Goal: Task Accomplishment & Management: Complete application form

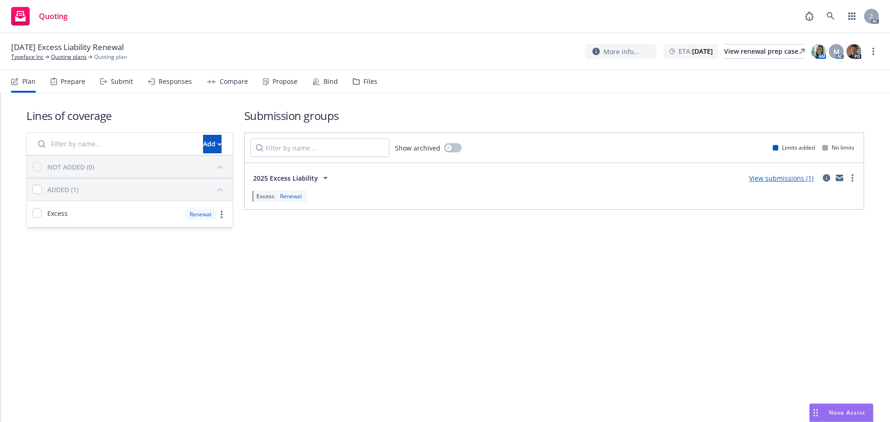
click at [112, 81] on div "Submit" at bounding box center [122, 81] width 22 height 7
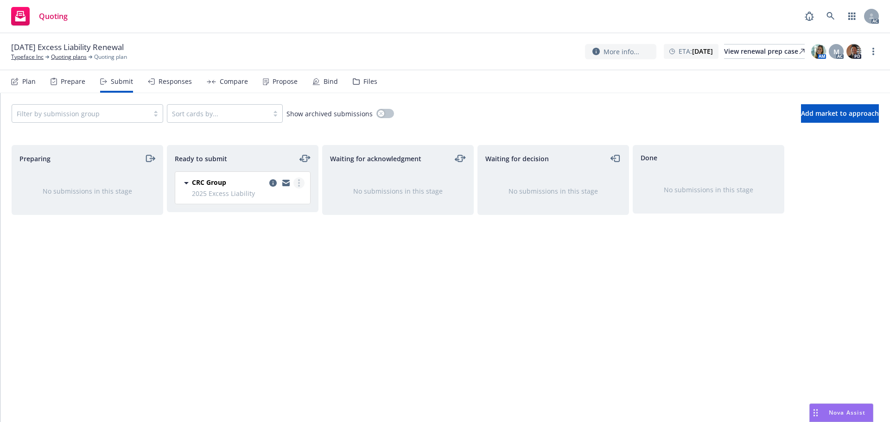
click at [299, 181] on circle "more" at bounding box center [299, 180] width 2 height 2
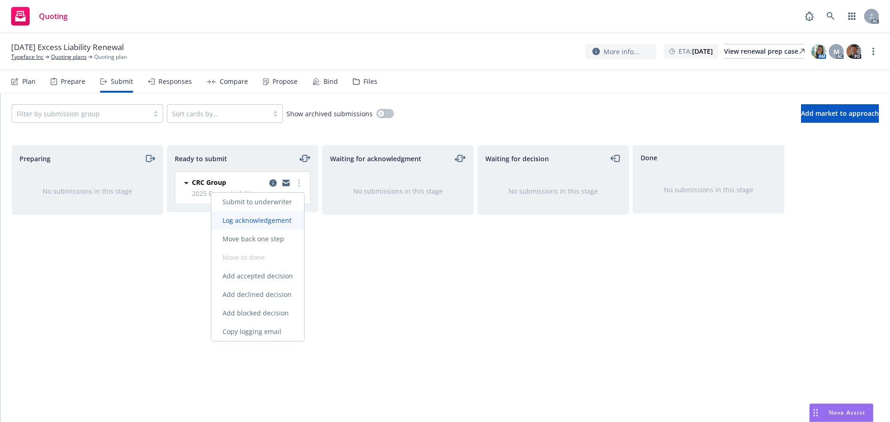
click at [279, 217] on span "Log acknowledgement" at bounding box center [256, 220] width 91 height 9
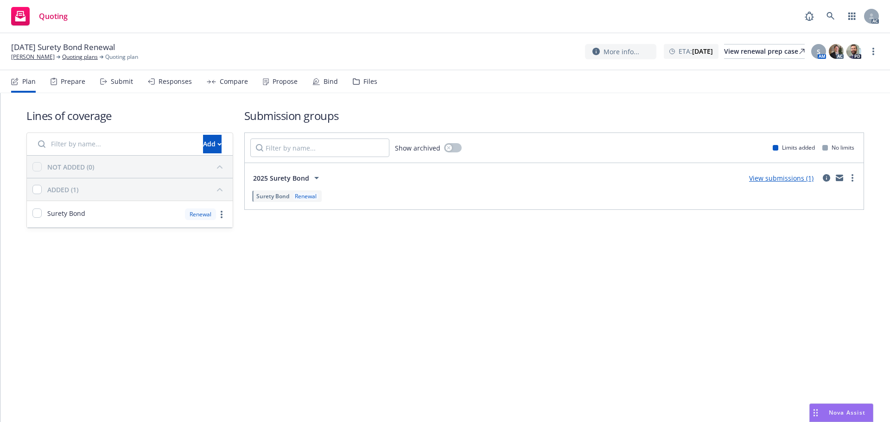
click at [100, 80] on div "Plan Prepare Submit Responses Compare Propose Bind Files" at bounding box center [194, 81] width 366 height 22
click at [109, 80] on div "Submit" at bounding box center [116, 81] width 33 height 22
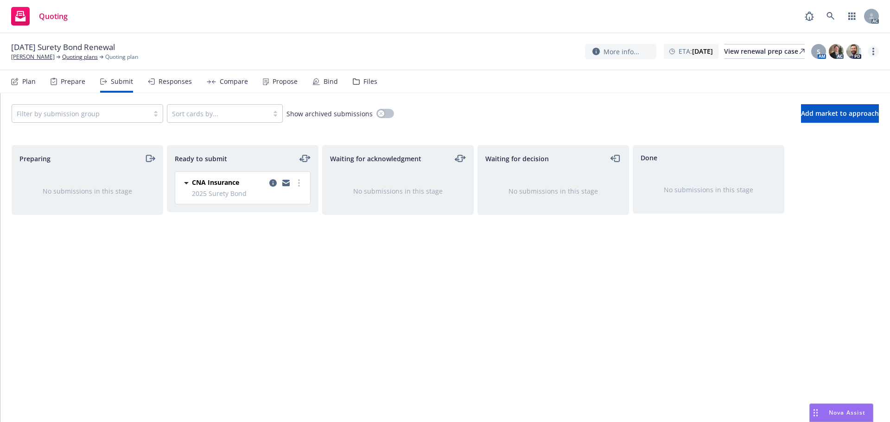
click at [872, 54] on link "more" at bounding box center [873, 51] width 11 height 11
click at [839, 65] on link "Copy logging email" at bounding box center [826, 71] width 103 height 19
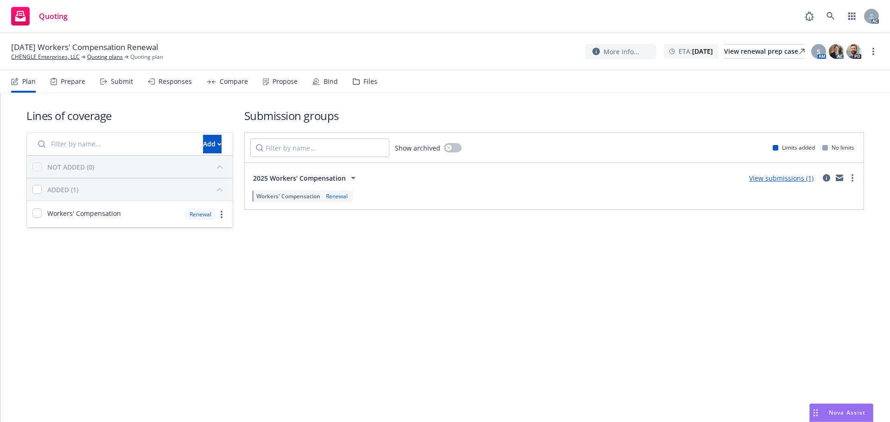
click at [126, 85] on div "Submit" at bounding box center [122, 81] width 22 height 7
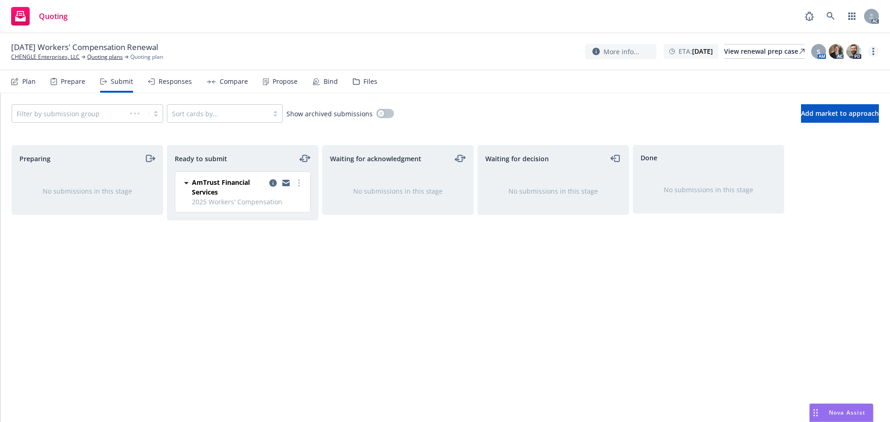
click at [873, 53] on icon "more" at bounding box center [874, 51] width 2 height 7
click at [832, 71] on link "Copy logging email" at bounding box center [826, 70] width 103 height 19
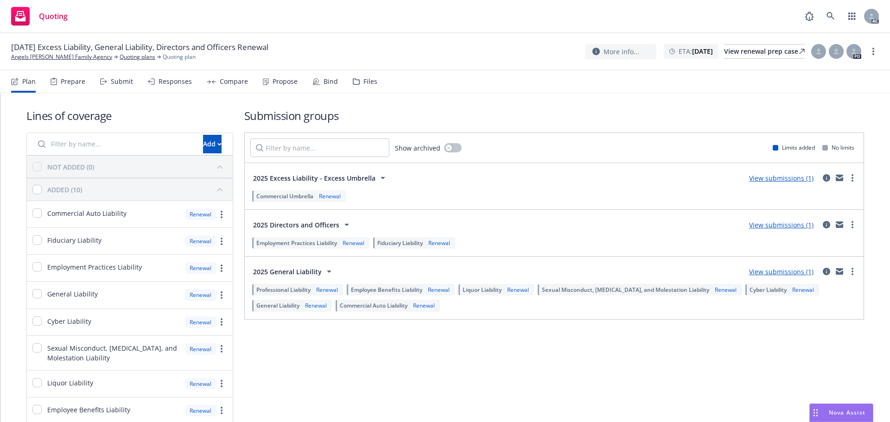
click at [111, 82] on div "Submit" at bounding box center [122, 81] width 22 height 7
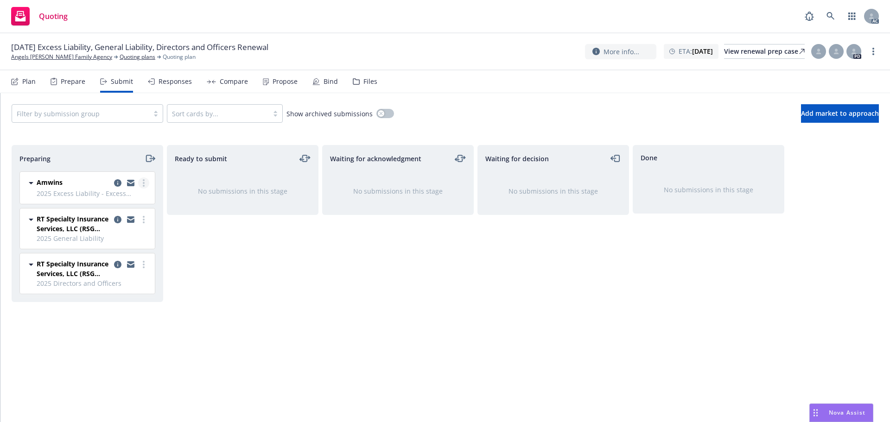
click at [143, 181] on icon "more" at bounding box center [144, 182] width 2 height 7
click at [121, 217] on span "Log acknowledgement" at bounding box center [101, 220] width 91 height 9
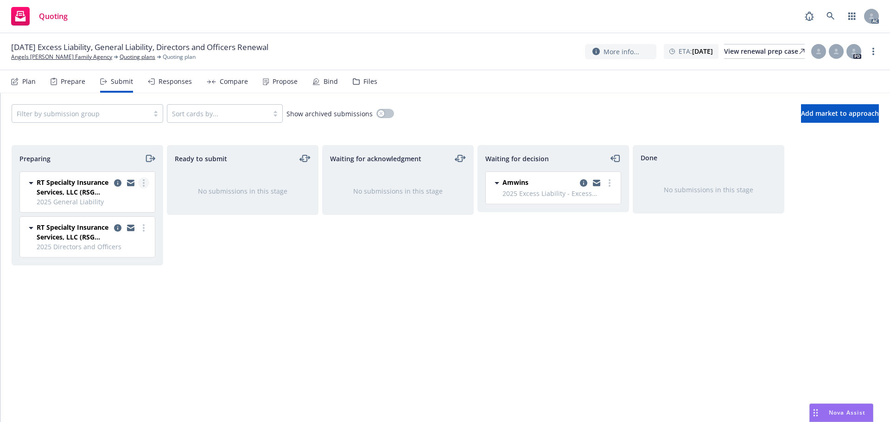
click at [145, 185] on link "more" at bounding box center [143, 183] width 11 height 11
click at [118, 215] on link "Log acknowledgement" at bounding box center [102, 220] width 93 height 19
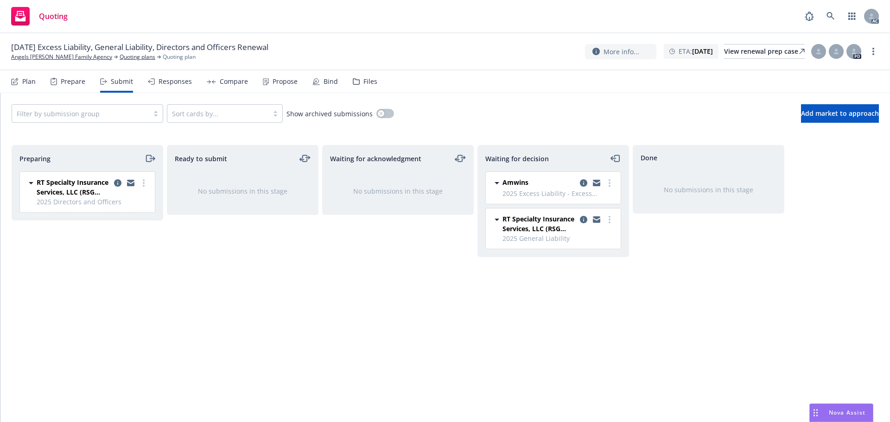
click at [147, 181] on link "more" at bounding box center [143, 183] width 11 height 11
click at [122, 218] on span "Log acknowledgement" at bounding box center [101, 220] width 91 height 9
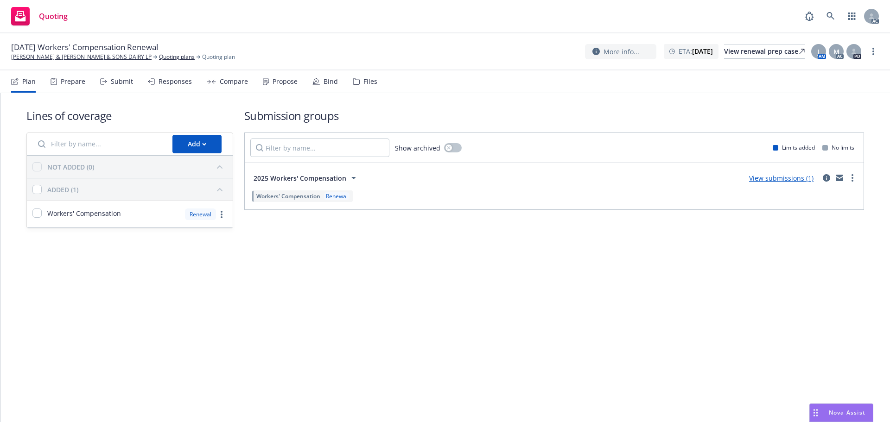
click at [100, 85] on div "Submit" at bounding box center [116, 81] width 33 height 22
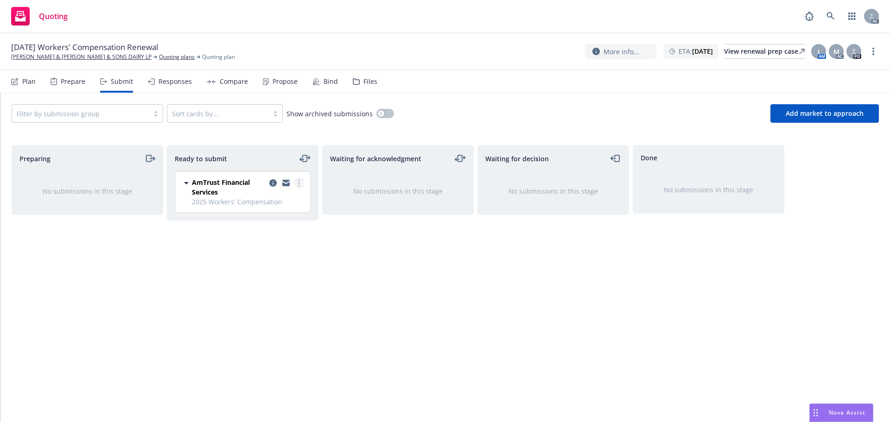
click at [299, 182] on icon "more" at bounding box center [299, 182] width 2 height 7
click at [266, 216] on span "Log acknowledgement" at bounding box center [256, 220] width 91 height 9
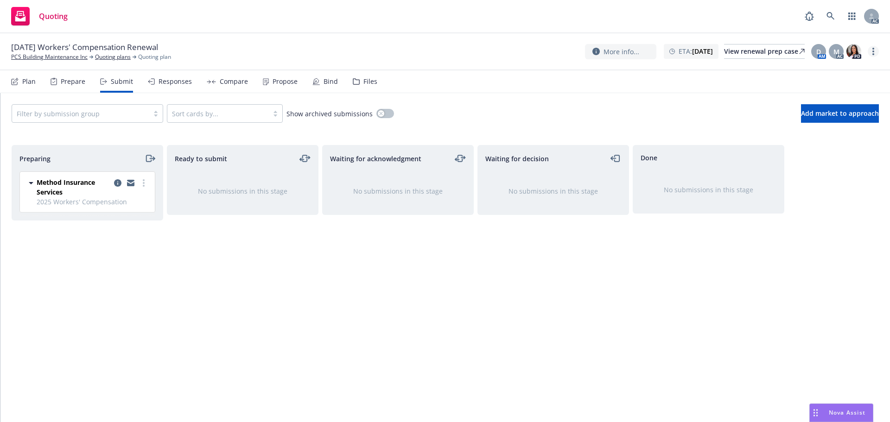
click at [871, 53] on link "more" at bounding box center [873, 51] width 11 height 11
click at [833, 70] on link "Copy logging email" at bounding box center [826, 70] width 103 height 19
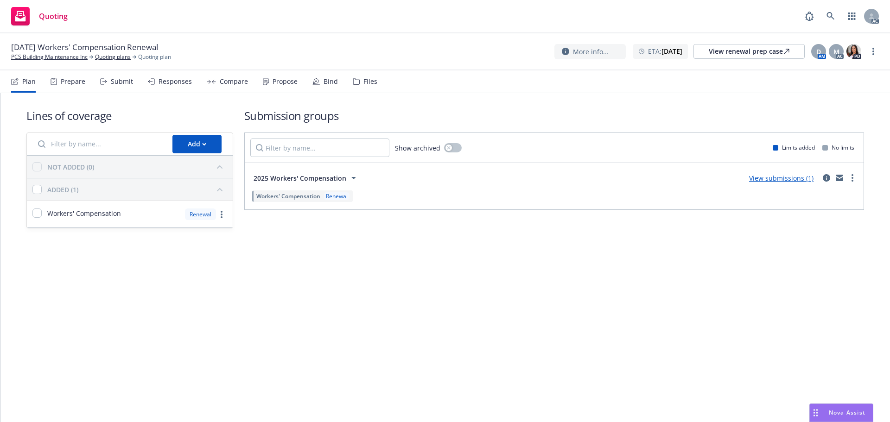
click at [114, 85] on div "Submit" at bounding box center [122, 81] width 22 height 7
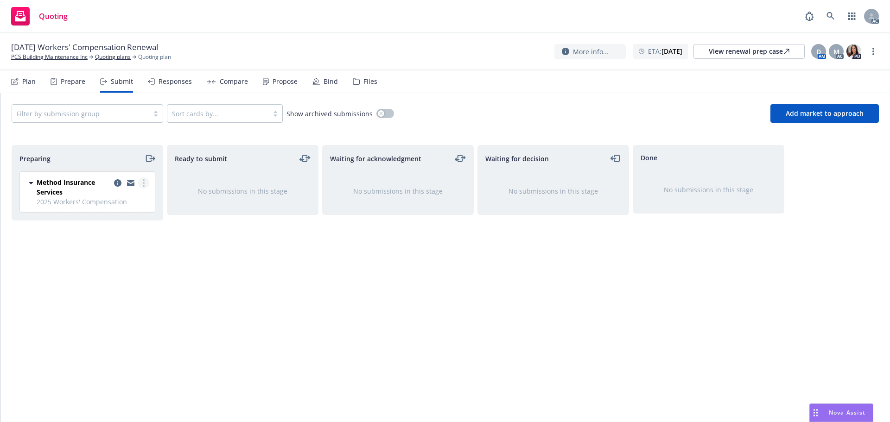
click at [143, 183] on circle "more" at bounding box center [144, 183] width 2 height 2
click at [102, 225] on link "Log acknowledgement" at bounding box center [102, 220] width 93 height 19
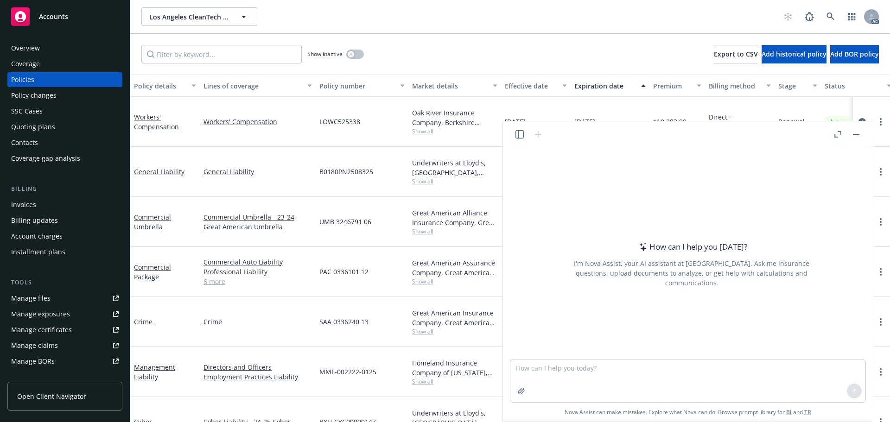
click at [831, 134] on header at bounding box center [688, 134] width 370 height 26
click at [835, 133] on icon "button" at bounding box center [838, 134] width 7 height 6
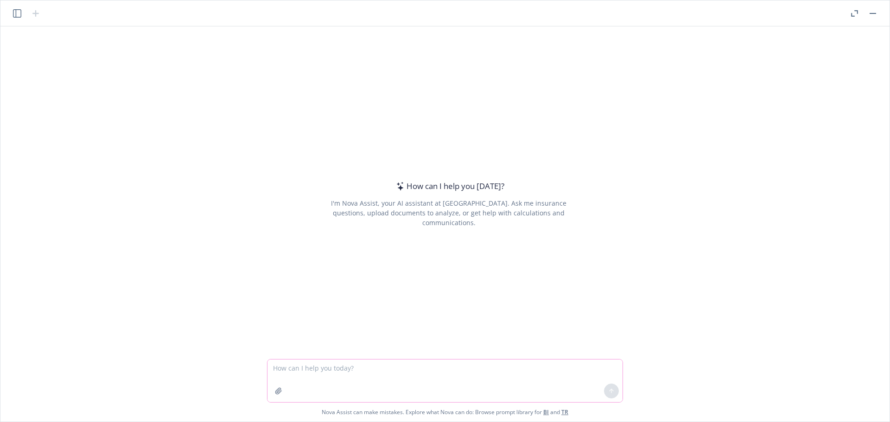
click at [283, 392] on button "button" at bounding box center [278, 391] width 15 height 15
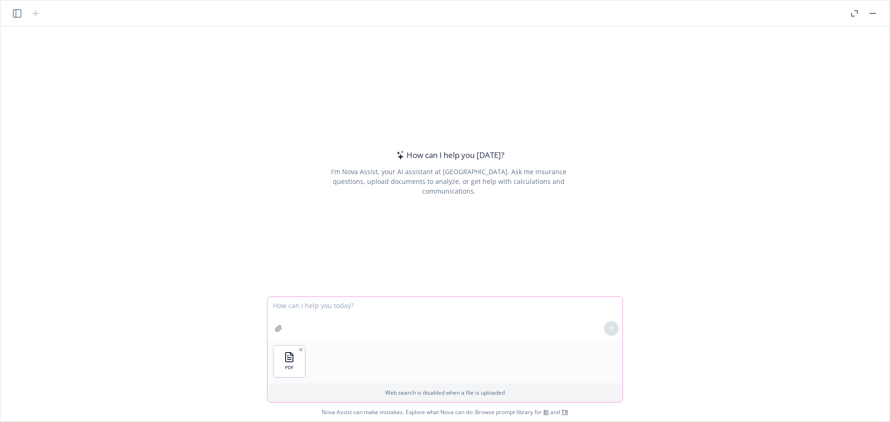
click at [321, 310] on textarea at bounding box center [445, 318] width 355 height 43
type textarea "please help find out policy period"
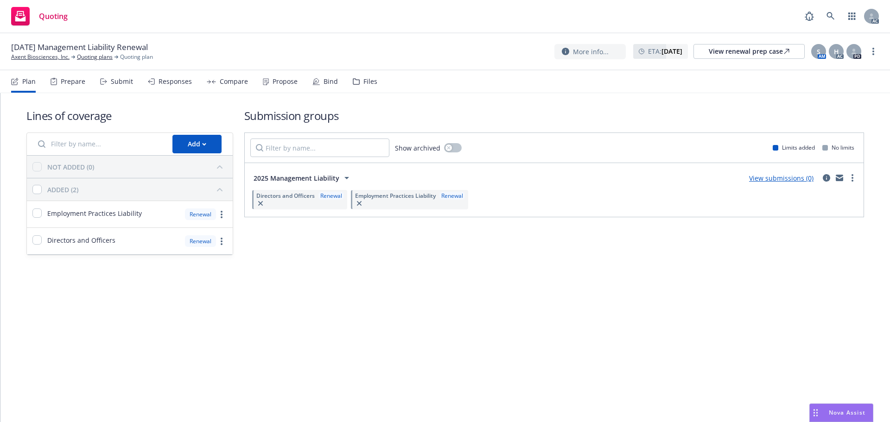
click at [117, 81] on div "Submit" at bounding box center [122, 81] width 22 height 7
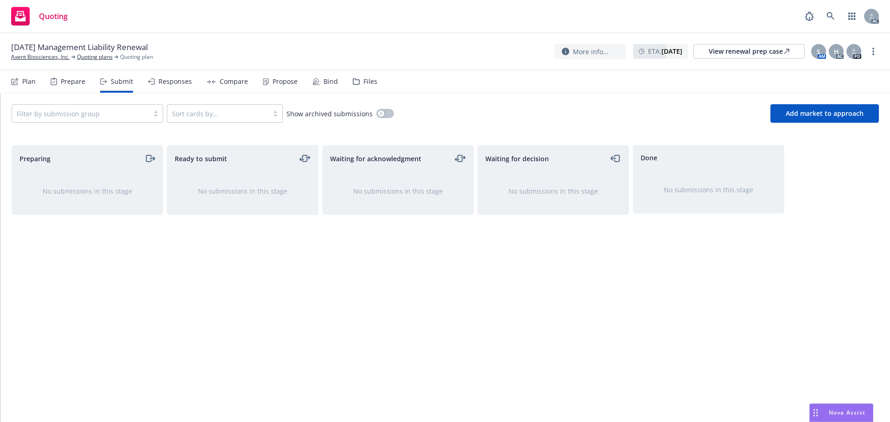
click at [60, 82] on div "Prepare" at bounding box center [68, 81] width 35 height 22
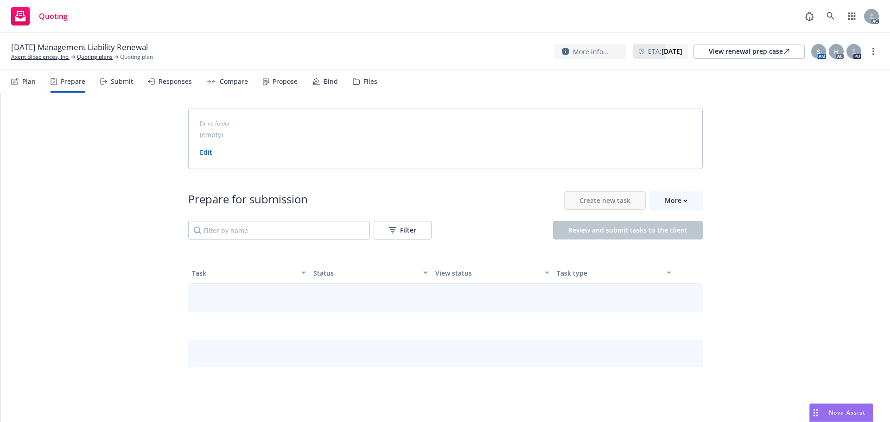
click at [22, 83] on div "Plan" at bounding box center [23, 81] width 25 height 22
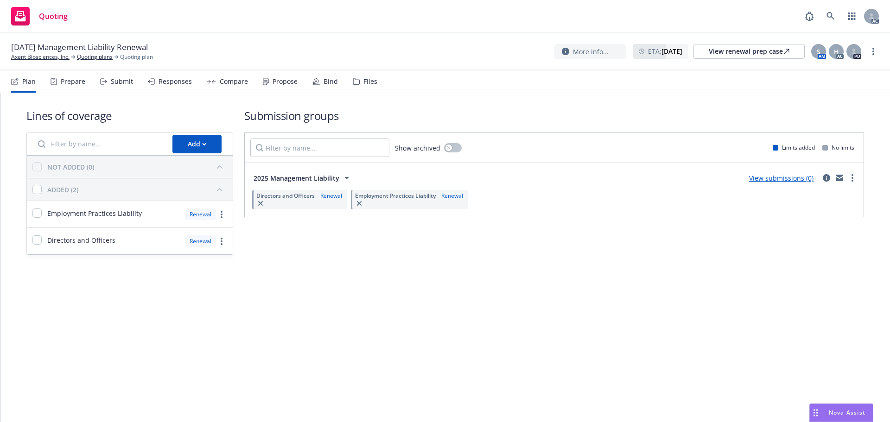
click at [782, 178] on link "View submissions (0)" at bounding box center [781, 178] width 64 height 9
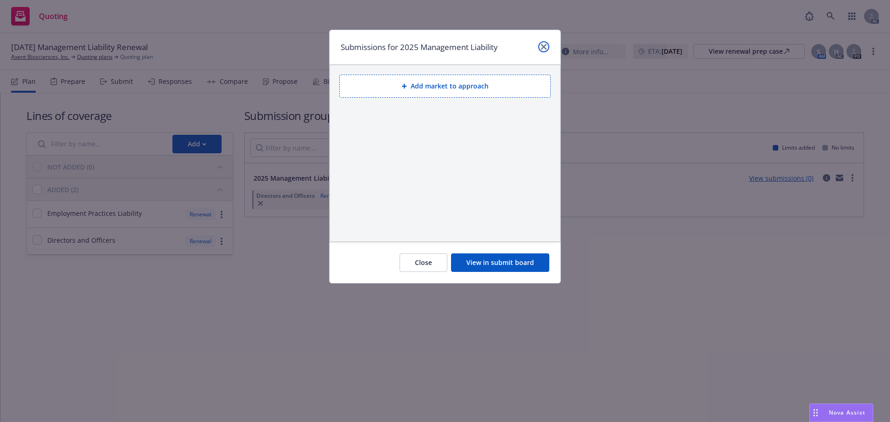
click at [543, 45] on icon "close" at bounding box center [544, 47] width 6 height 6
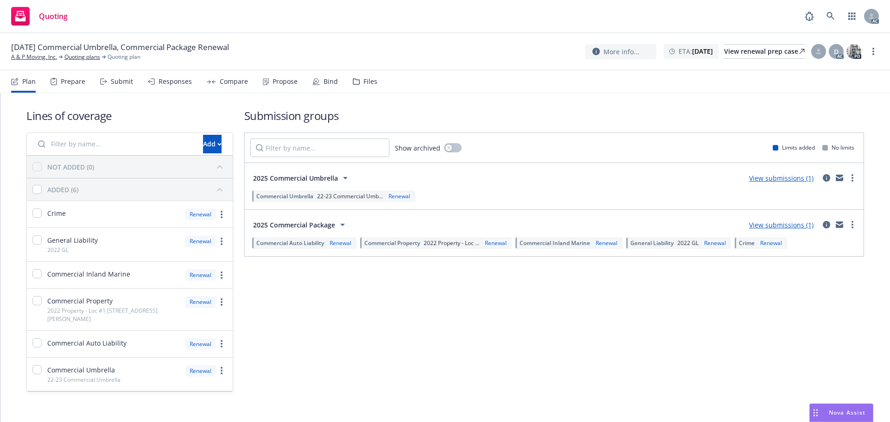
click at [121, 86] on div "Submit" at bounding box center [116, 81] width 33 height 22
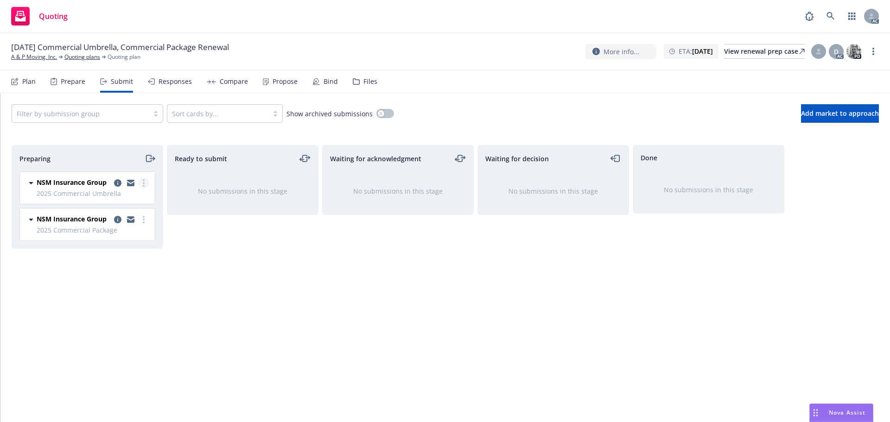
click at [145, 184] on link "more" at bounding box center [143, 183] width 11 height 11
click at [117, 218] on span "Log acknowledgement" at bounding box center [101, 220] width 91 height 9
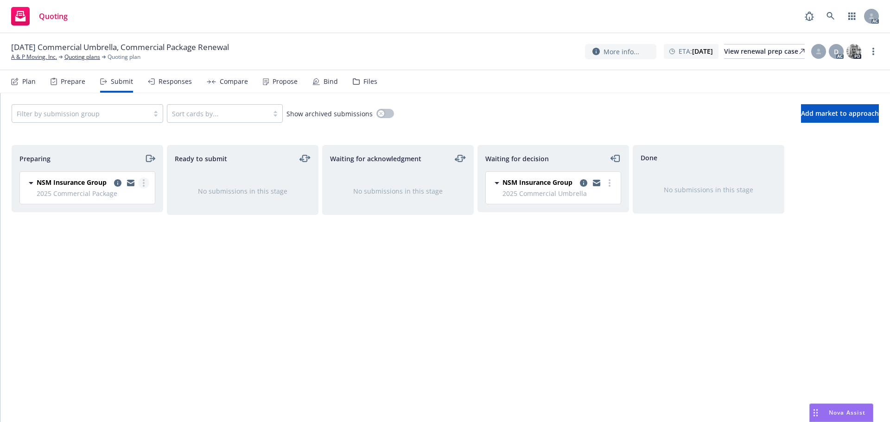
click at [146, 185] on link "more" at bounding box center [143, 183] width 11 height 11
click at [117, 219] on span "Log acknowledgement" at bounding box center [101, 220] width 91 height 9
